Goal: Connect with others: Connect with others

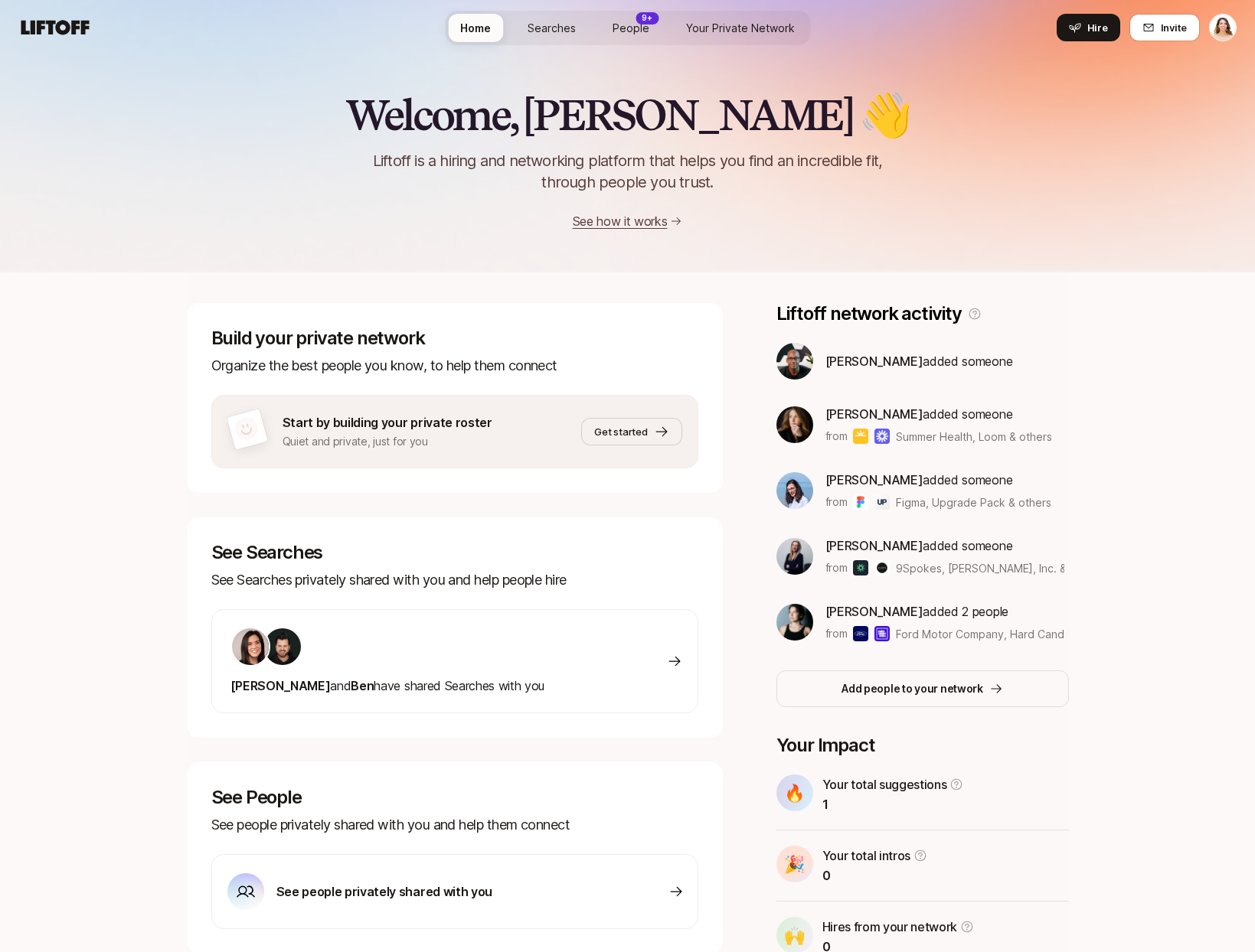
click at [634, 22] on span "People" at bounding box center [631, 28] width 36 height 16
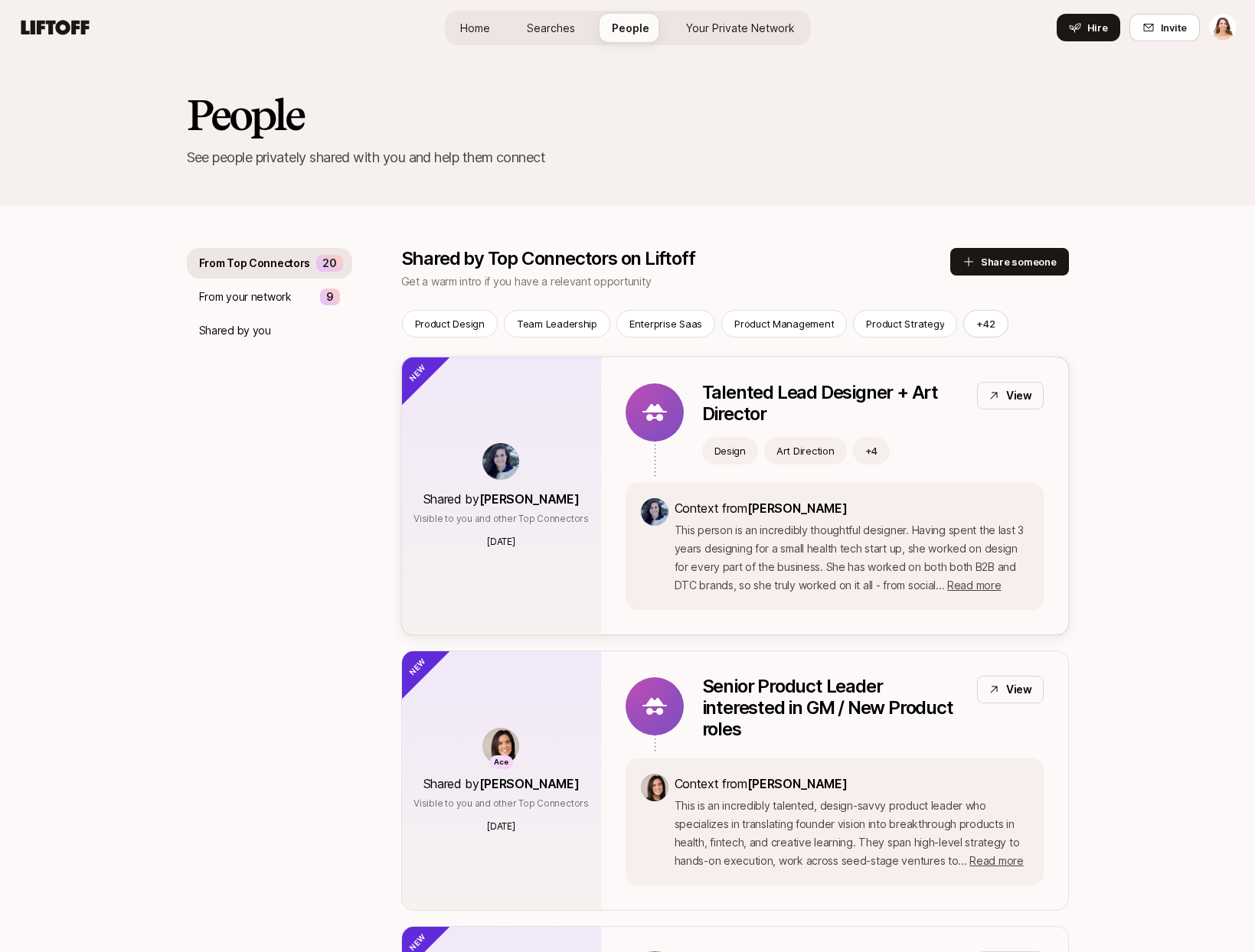
click at [729, 394] on p "Talented Lead Designer + Art Director" at bounding box center [833, 403] width 263 height 42
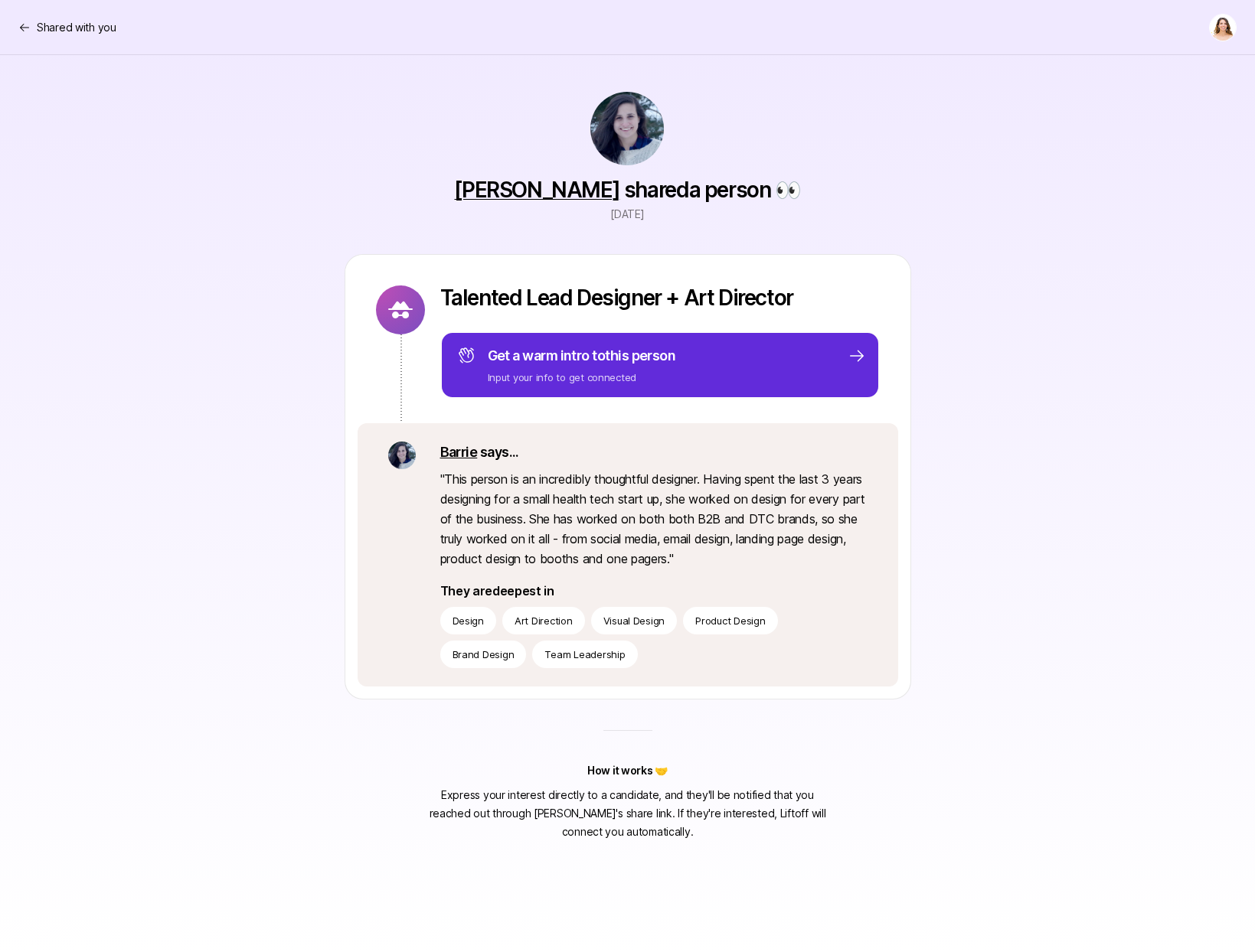
click at [709, 320] on div "Talented Lead Designer + Art Director Get a warm intro to this person Input you…" at bounding box center [660, 342] width 440 height 114
click at [395, 304] on icon at bounding box center [401, 310] width 24 height 16
click at [36, 21] on div "Shared with you" at bounding box center [67, 27] width 98 height 18
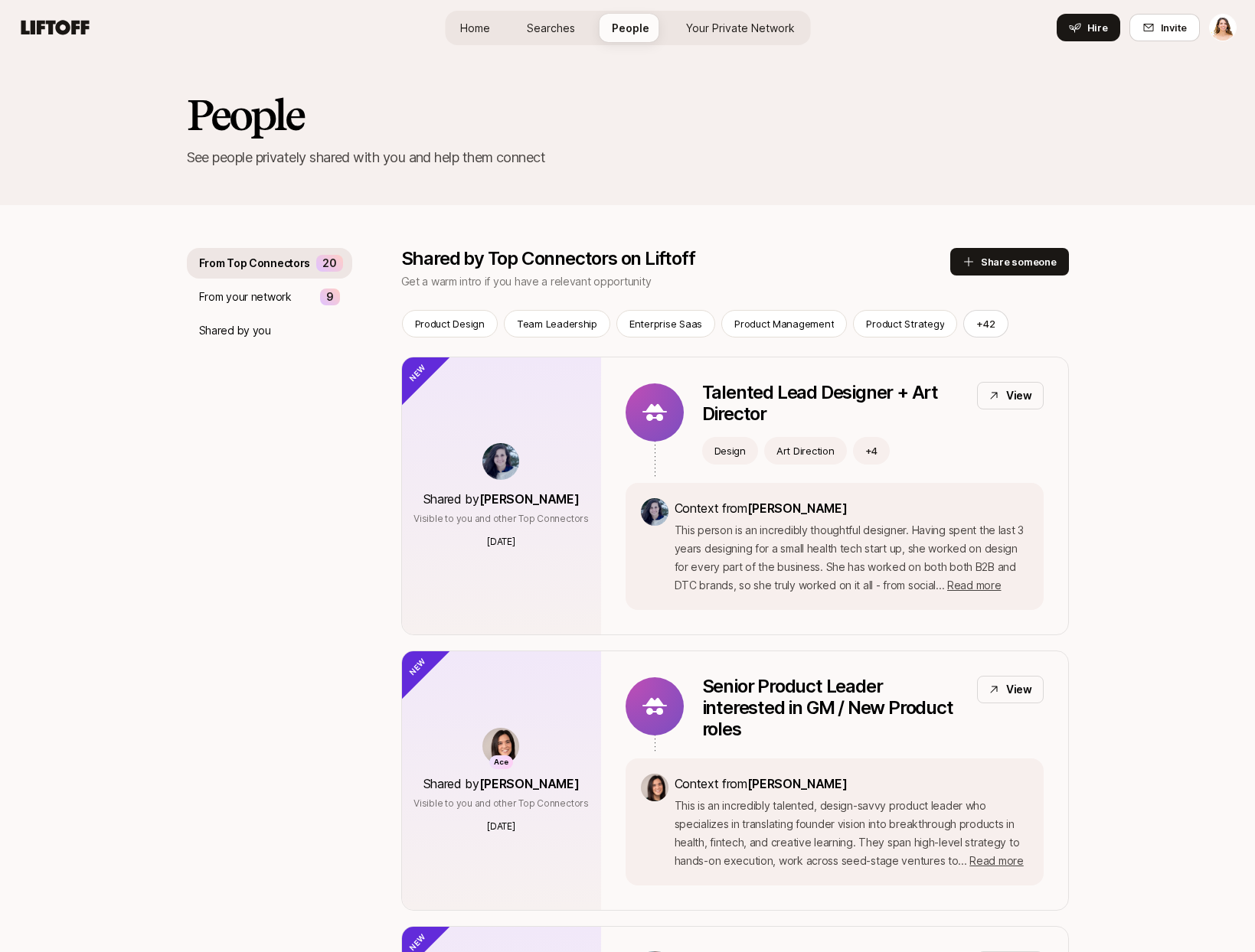
drag, startPoint x: 559, startPoint y: 47, endPoint x: 557, endPoint y: 25, distance: 22.1
click at [557, 43] on div "Home Searches People Your Private Network Hire" at bounding box center [627, 28] width 365 height 55
click at [557, 25] on span "Searches" at bounding box center [552, 28] width 49 height 16
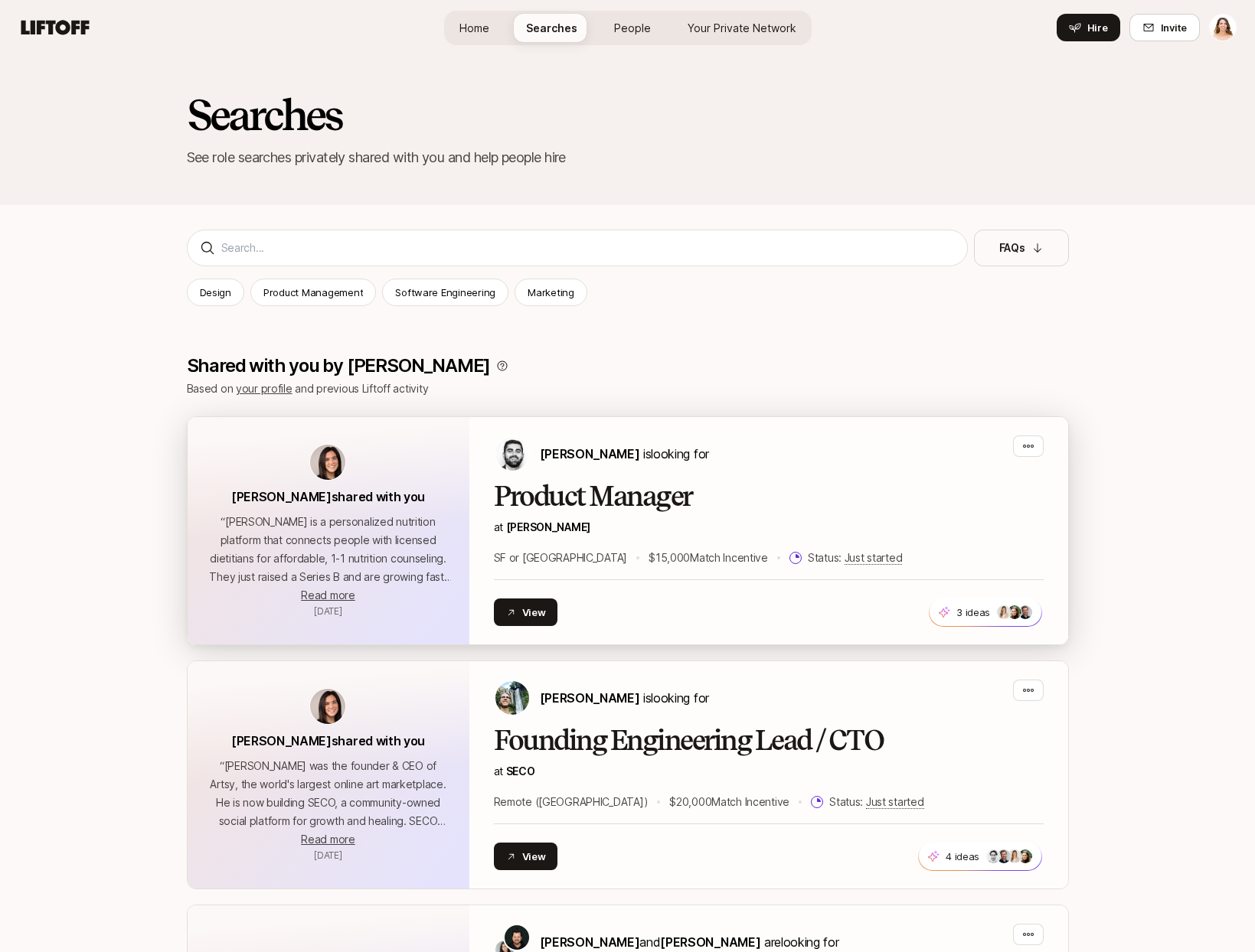
click at [581, 488] on h2 "Product Manager" at bounding box center [769, 496] width 550 height 30
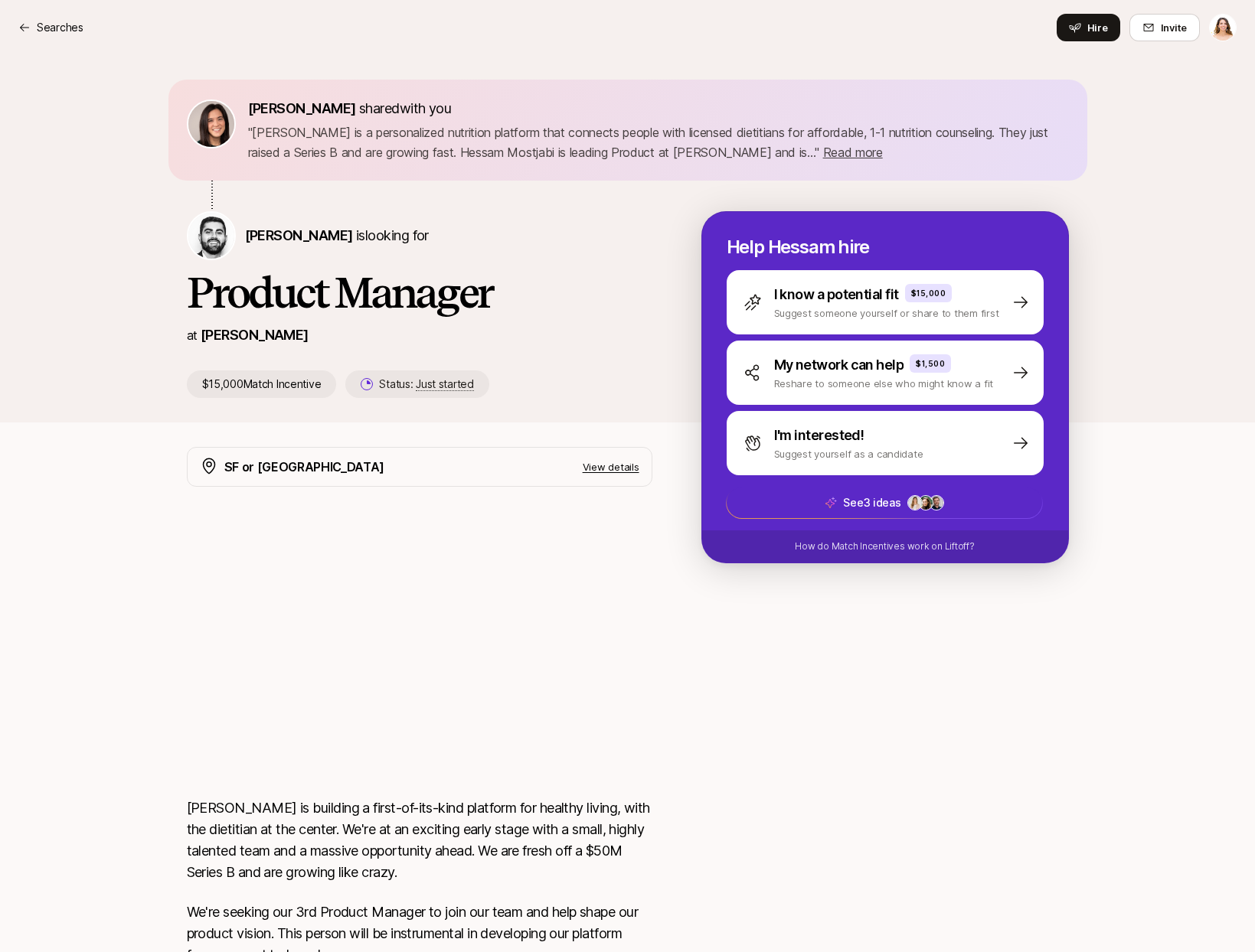
click at [626, 471] on p "View details" at bounding box center [611, 467] width 56 height 16
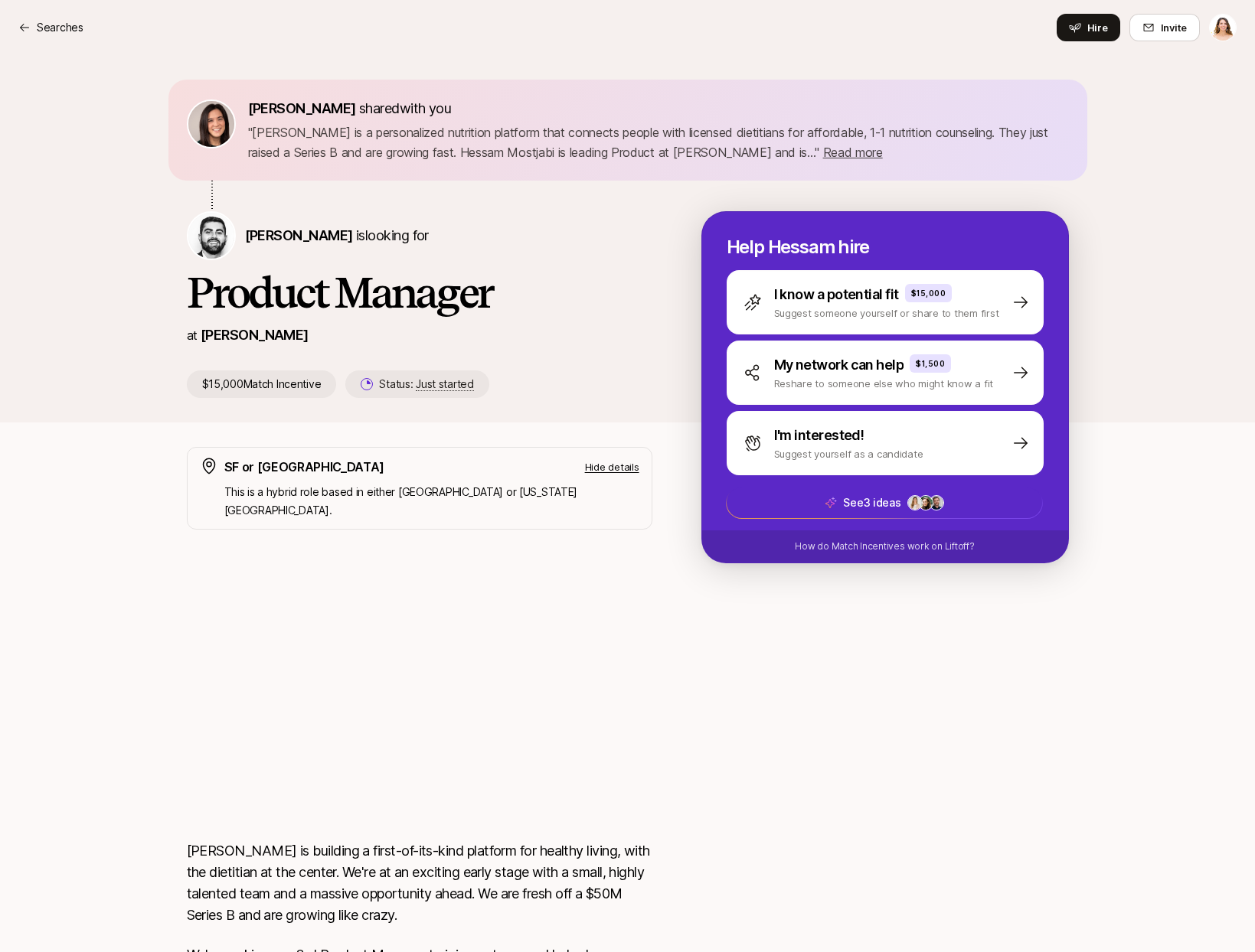
click at [626, 471] on p "Hide details" at bounding box center [612, 467] width 55 height 16
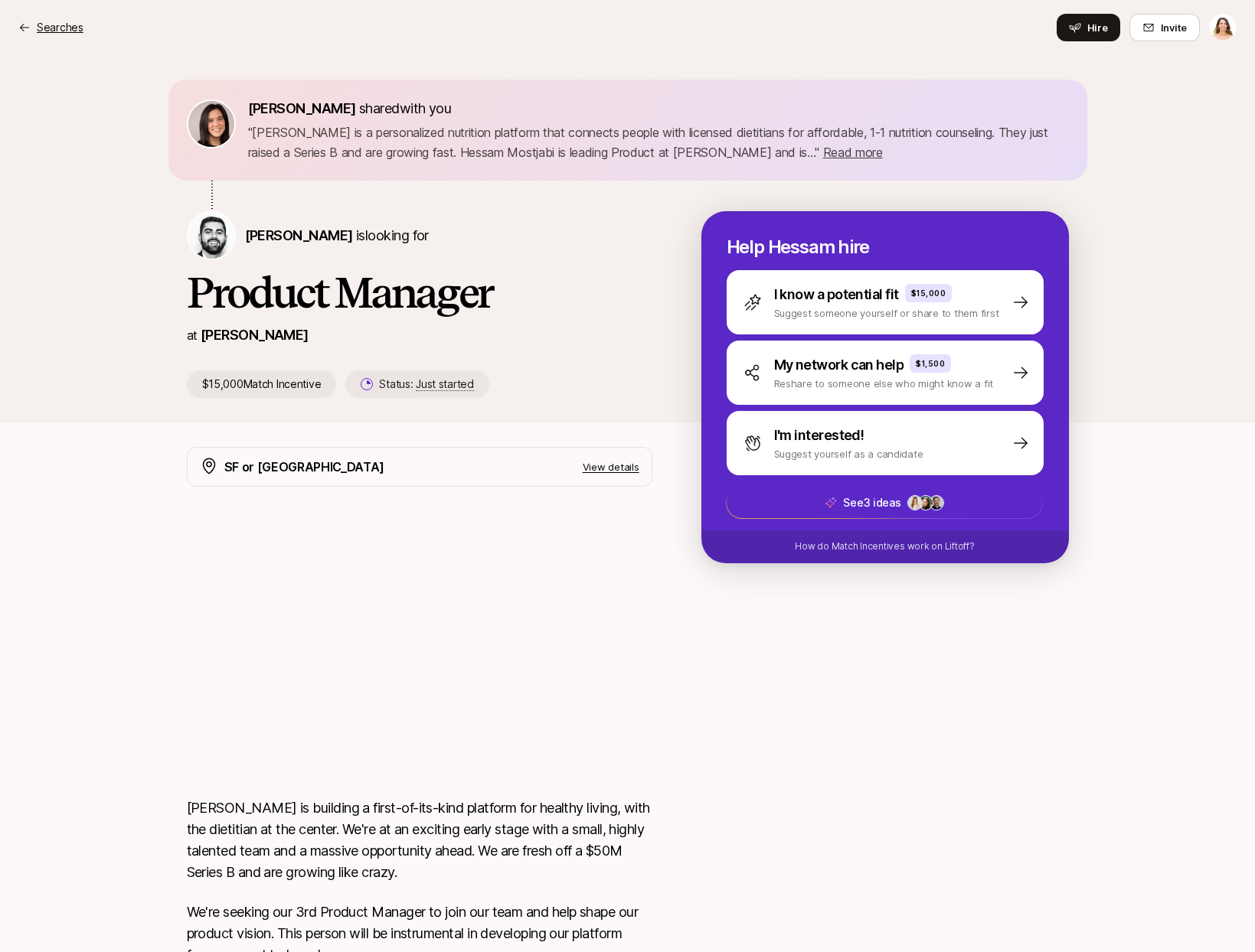
click at [33, 24] on div "Searches" at bounding box center [50, 27] width 65 height 18
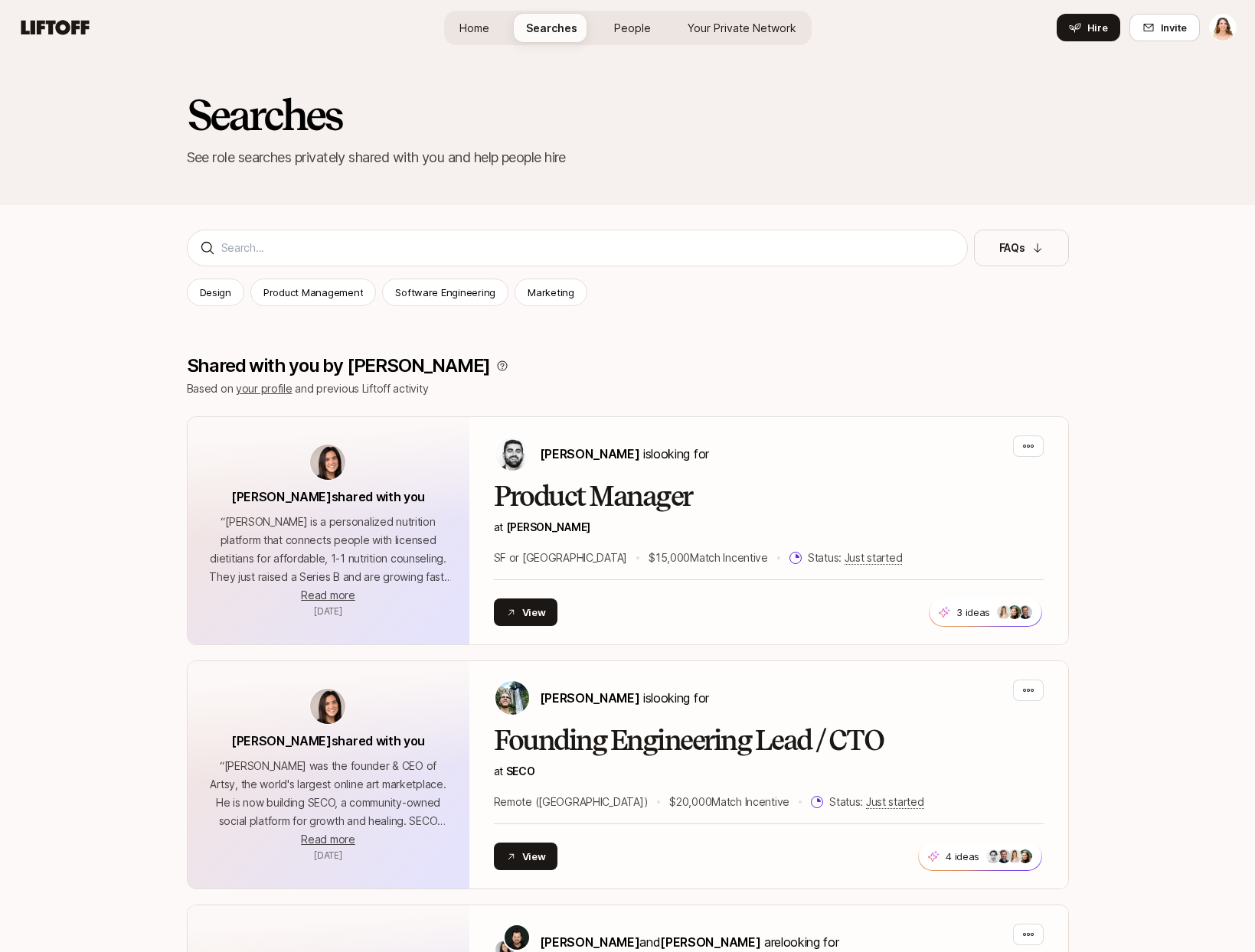
click at [628, 23] on span "People" at bounding box center [632, 28] width 36 height 16
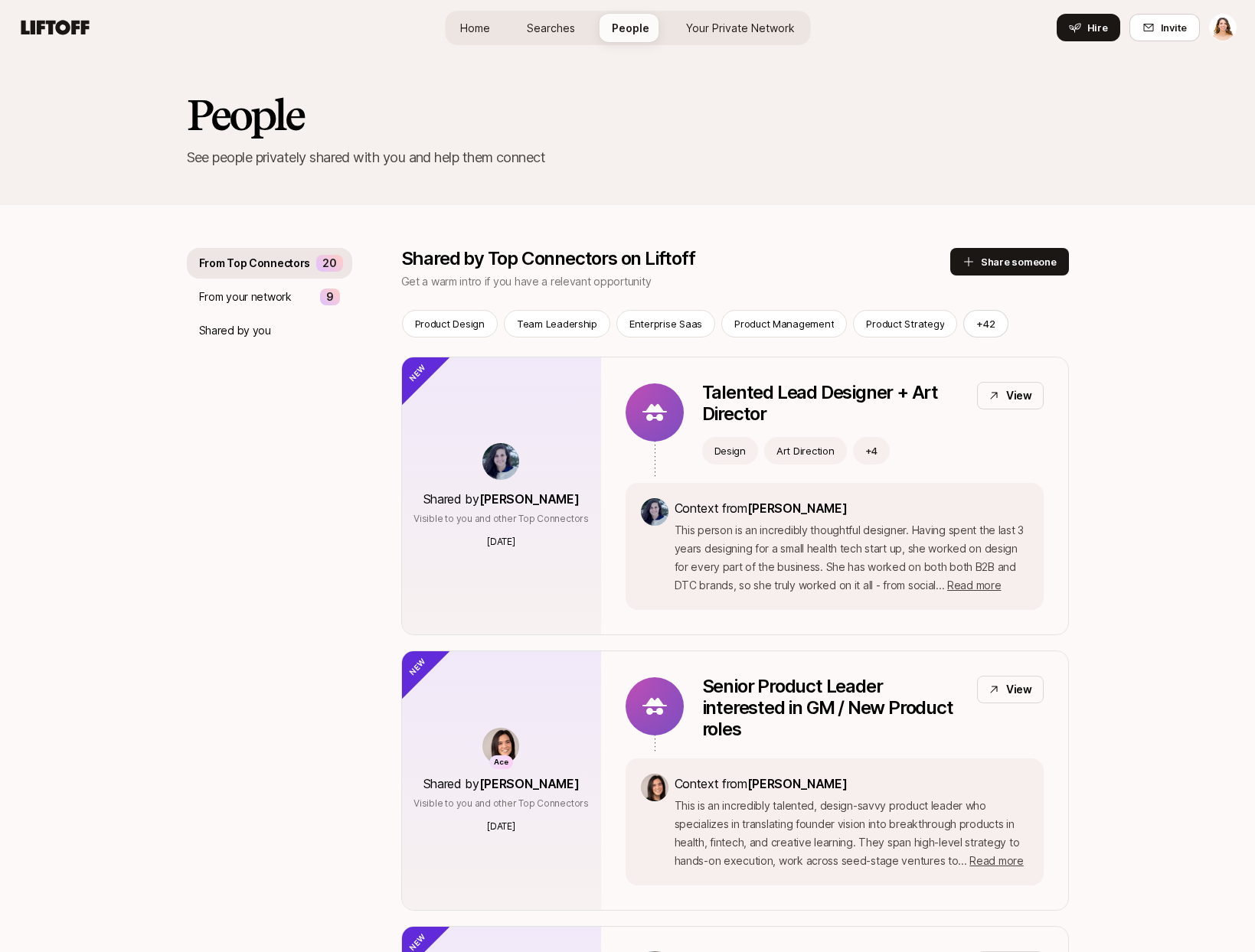
click at [721, 29] on span "Your Private Network" at bounding box center [740, 28] width 108 height 16
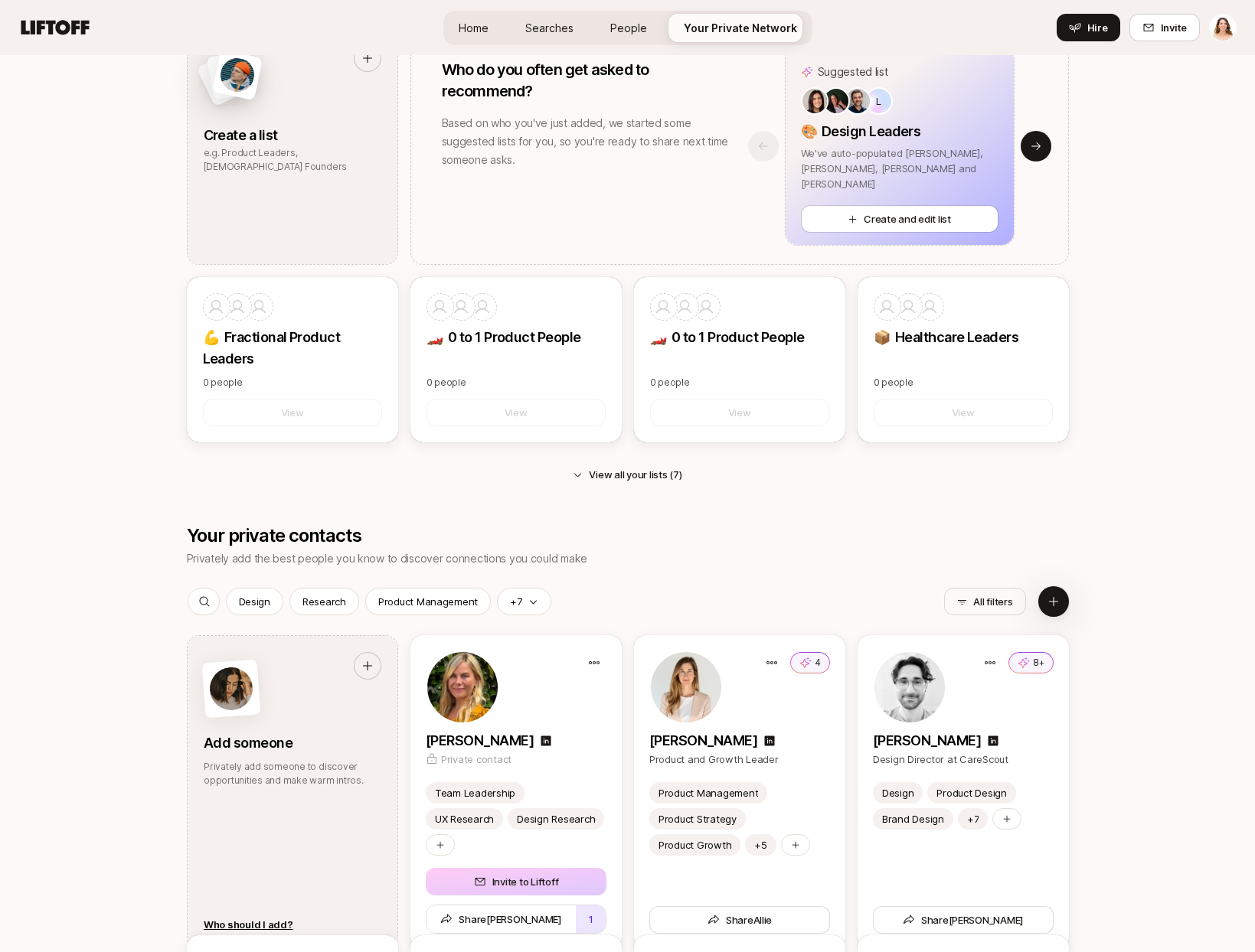
scroll to position [923, 0]
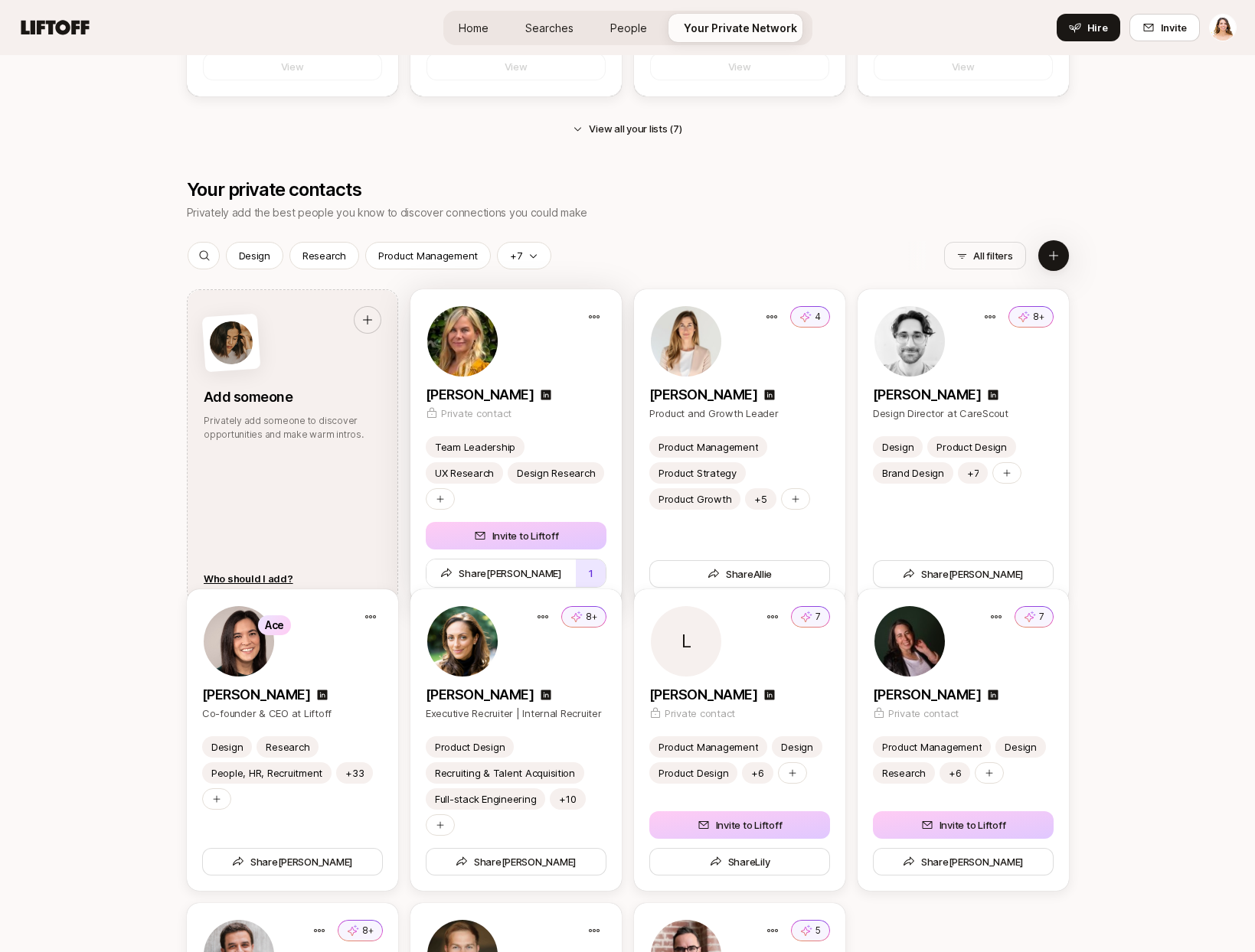
click at [546, 350] on div at bounding box center [516, 341] width 180 height 74
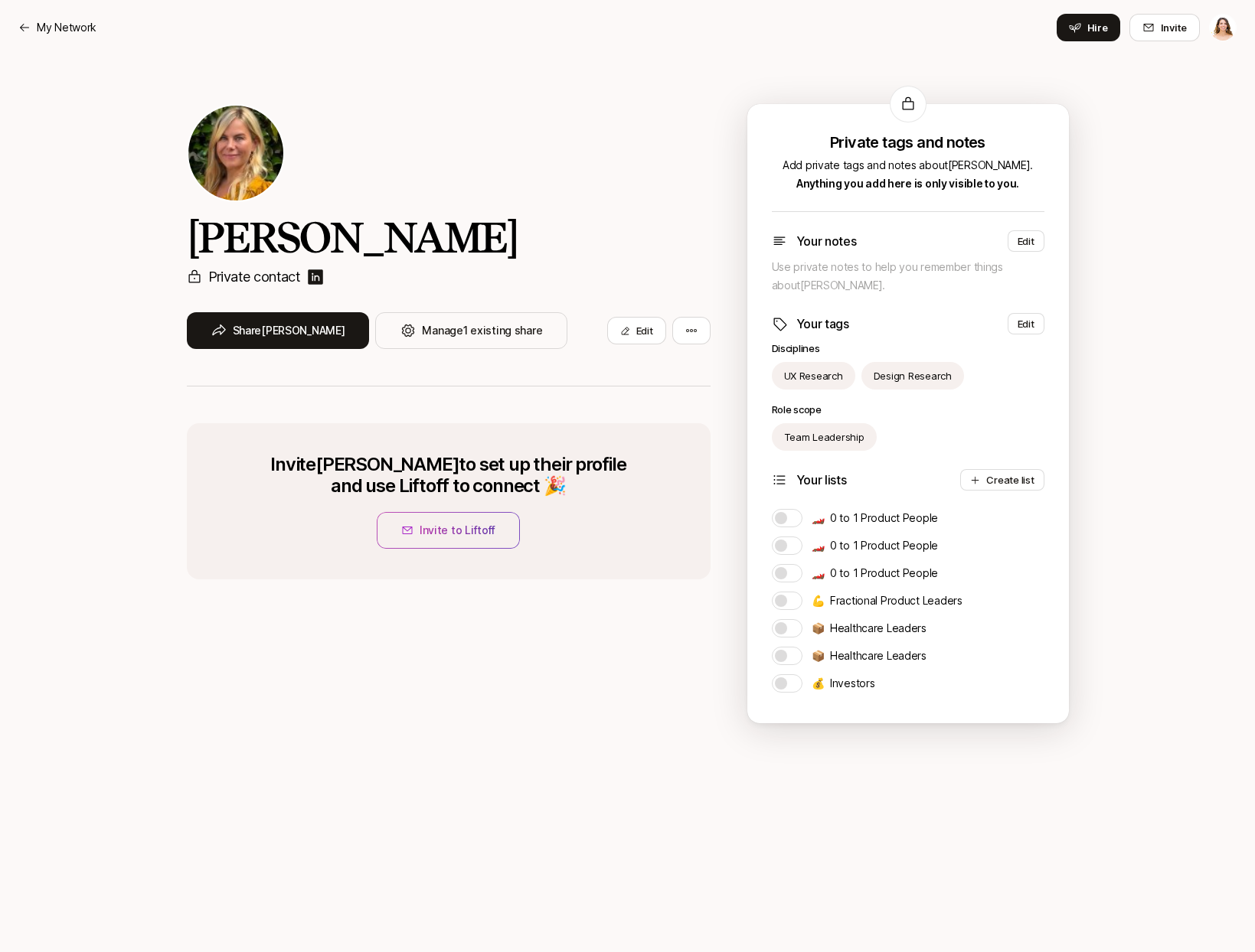
click at [612, 667] on div "[PERSON_NAME] Private contact Share [PERSON_NAME] 1 existing share Edit Invite …" at bounding box center [627, 414] width 882 height 717
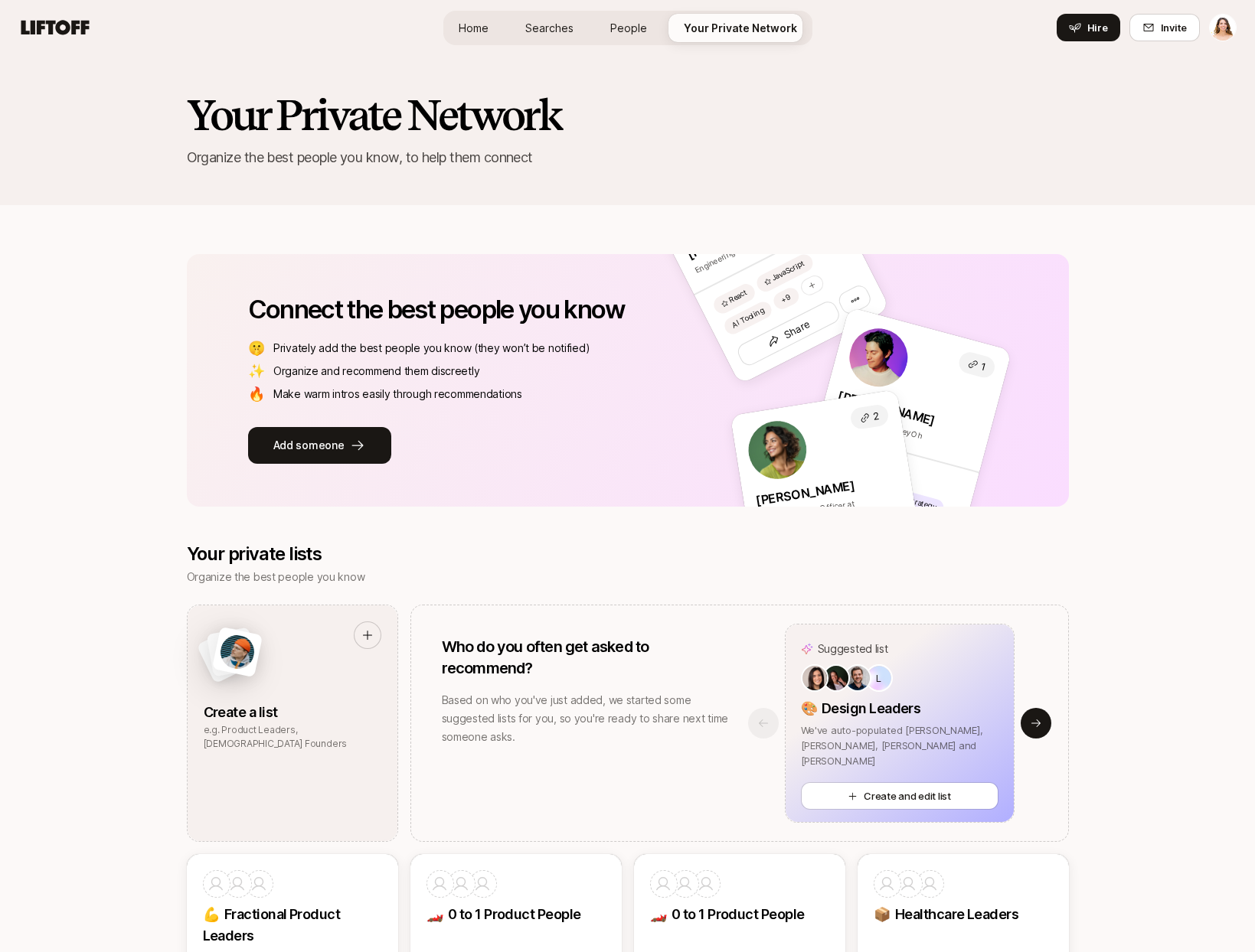
click at [605, 25] on link "People" at bounding box center [629, 28] width 62 height 29
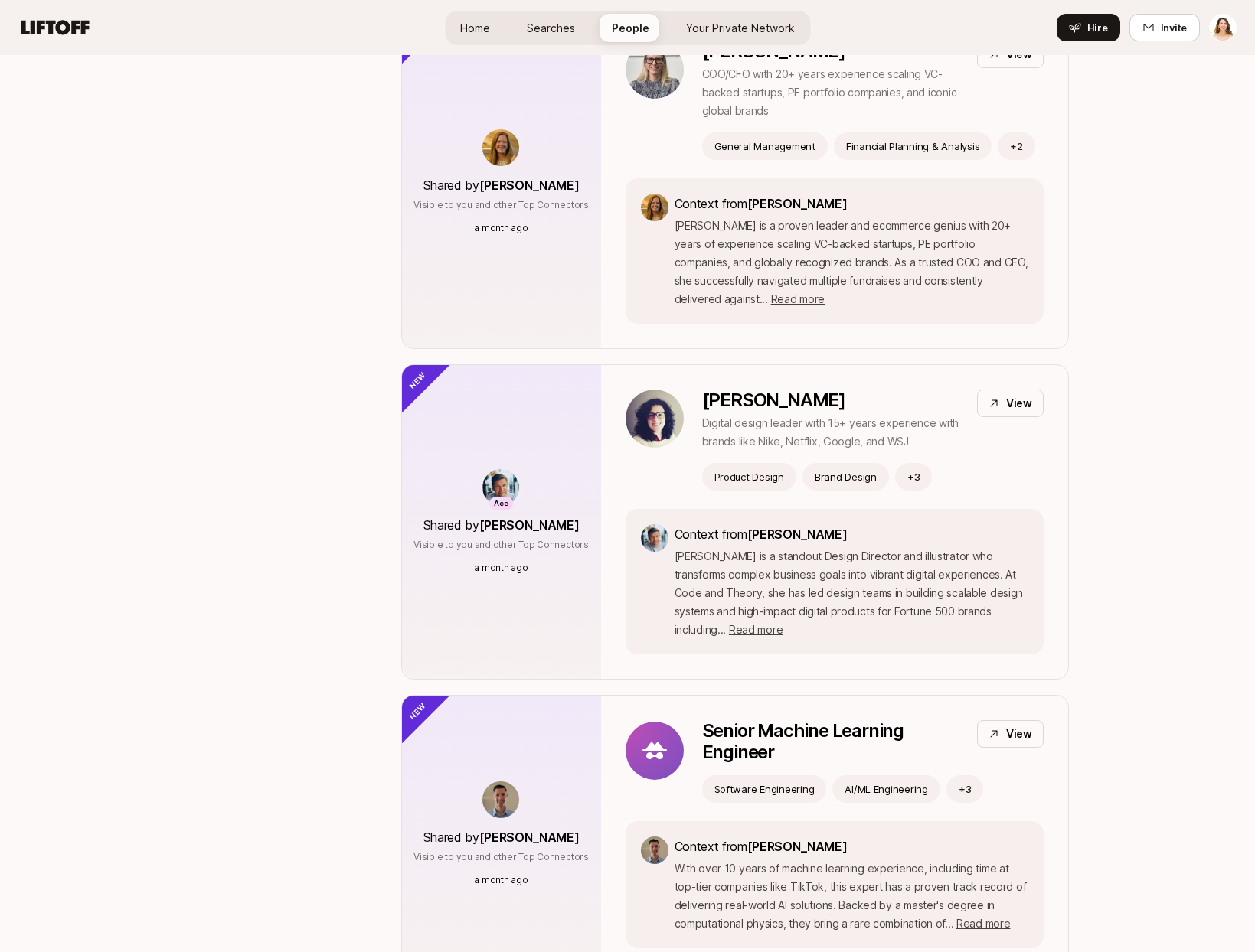
scroll to position [2811, 0]
